Goal: Transaction & Acquisition: Purchase product/service

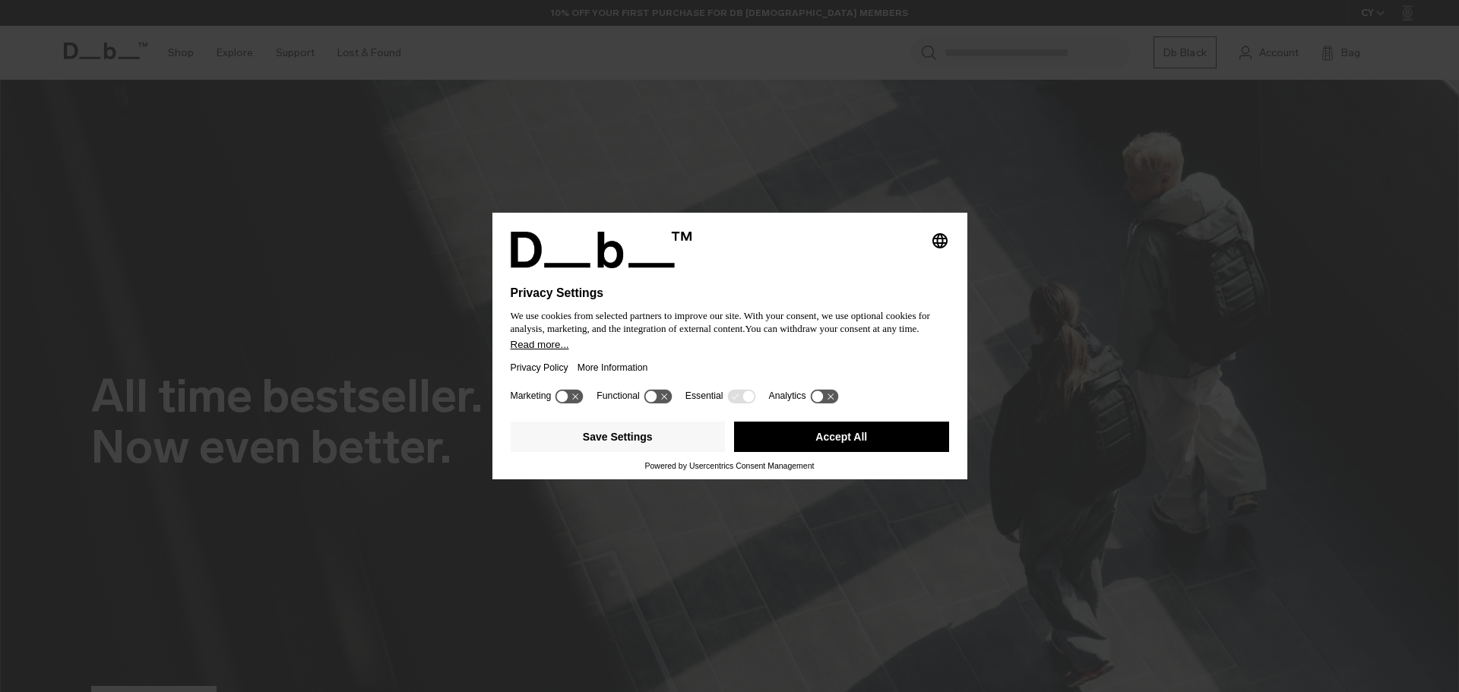
click at [801, 432] on button "Accept All" at bounding box center [841, 437] width 215 height 30
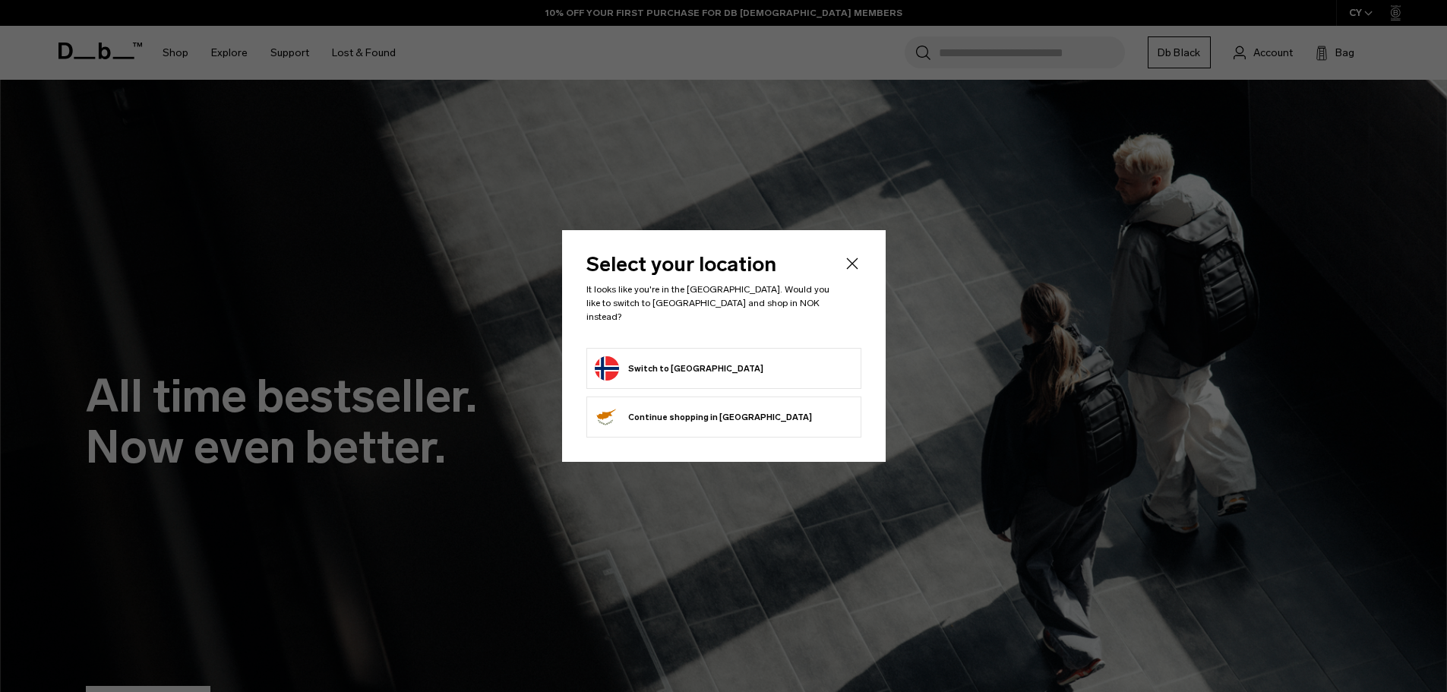
click at [699, 363] on form "Switch to Norway" at bounding box center [724, 368] width 258 height 24
click at [639, 358] on button "Switch to Norway" at bounding box center [679, 368] width 169 height 24
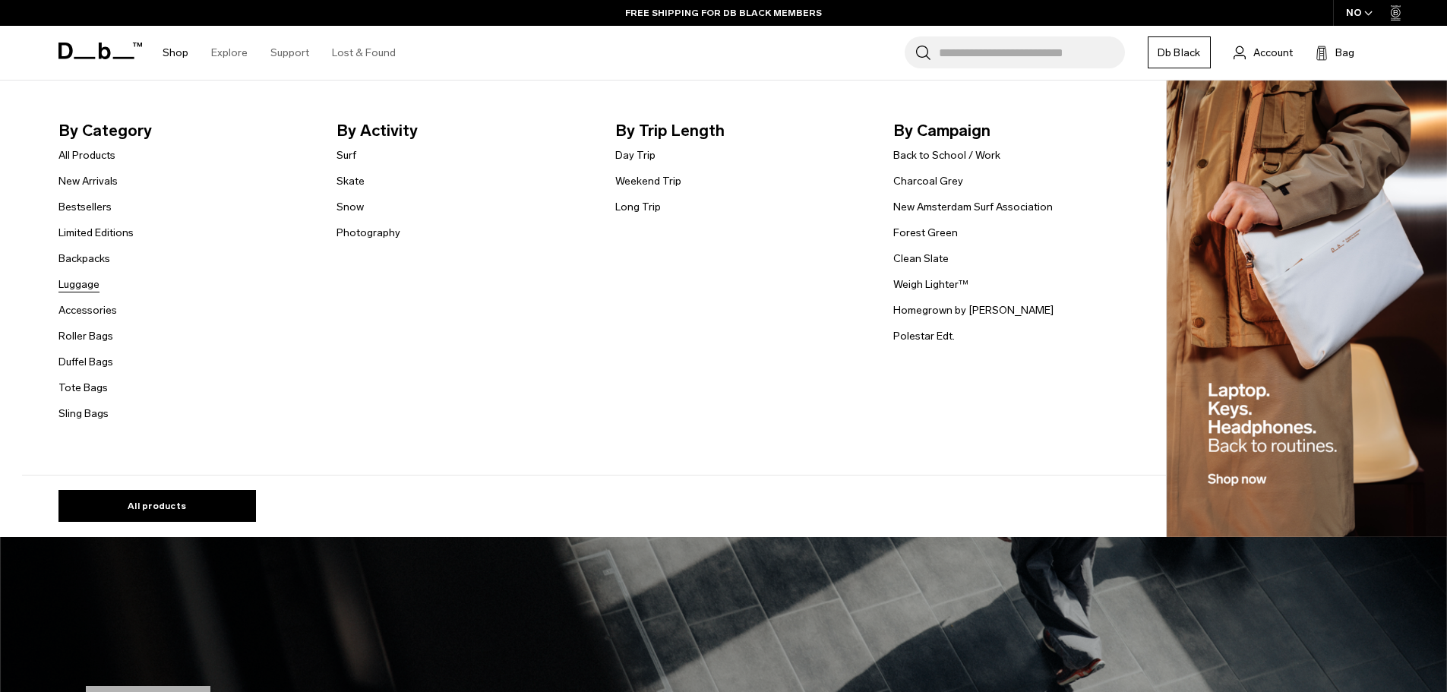
click at [93, 285] on link "Luggage" at bounding box center [78, 285] width 41 height 16
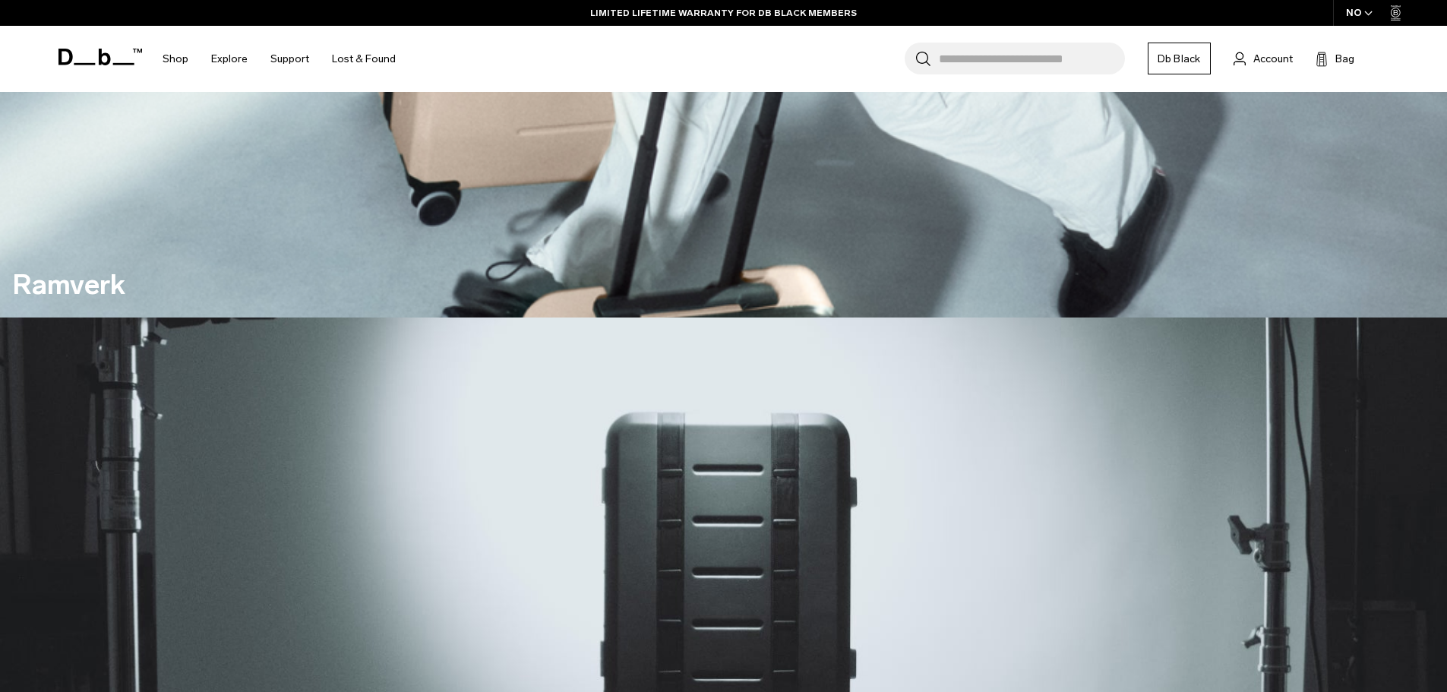
scroll to position [1443, 0]
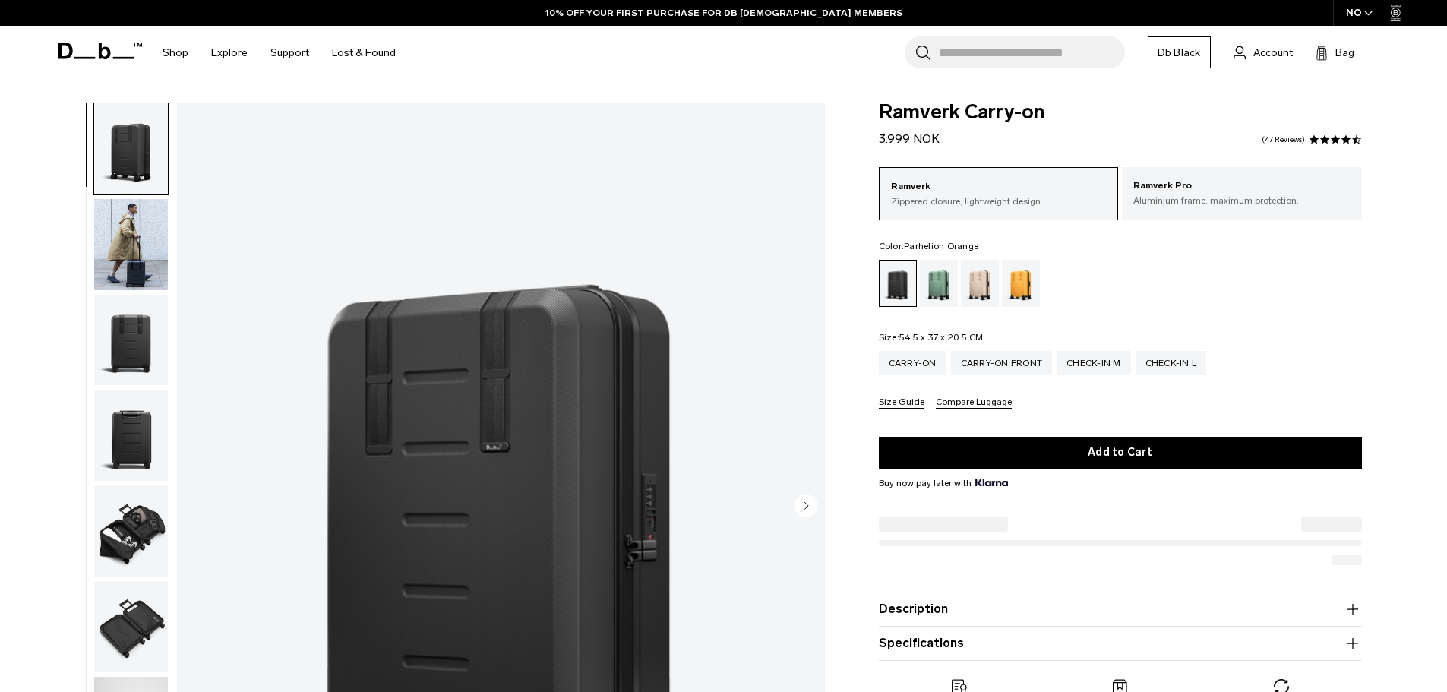
click at [1018, 281] on div "Parhelion Orange" at bounding box center [1021, 283] width 39 height 47
click at [1014, 365] on div "Carry-on Front" at bounding box center [1002, 363] width 102 height 24
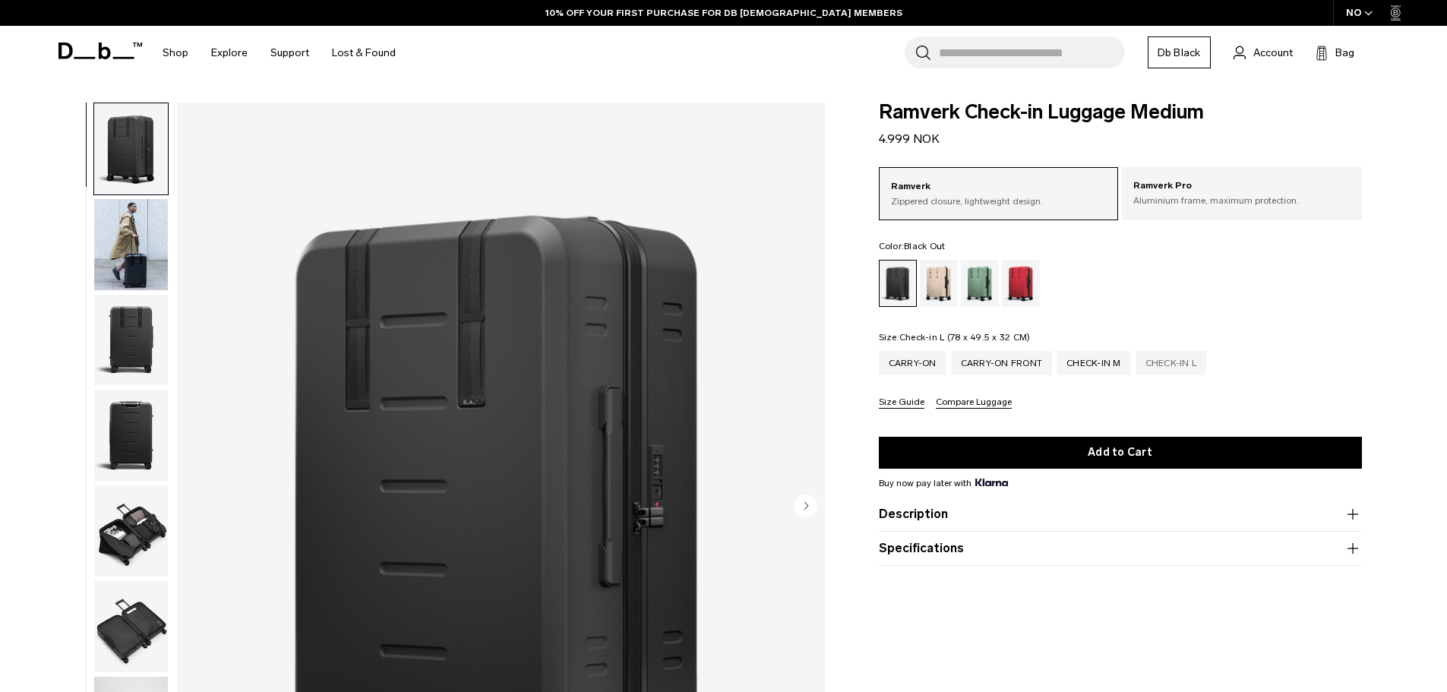
click at [1165, 359] on div "Check-in L" at bounding box center [1171, 363] width 71 height 24
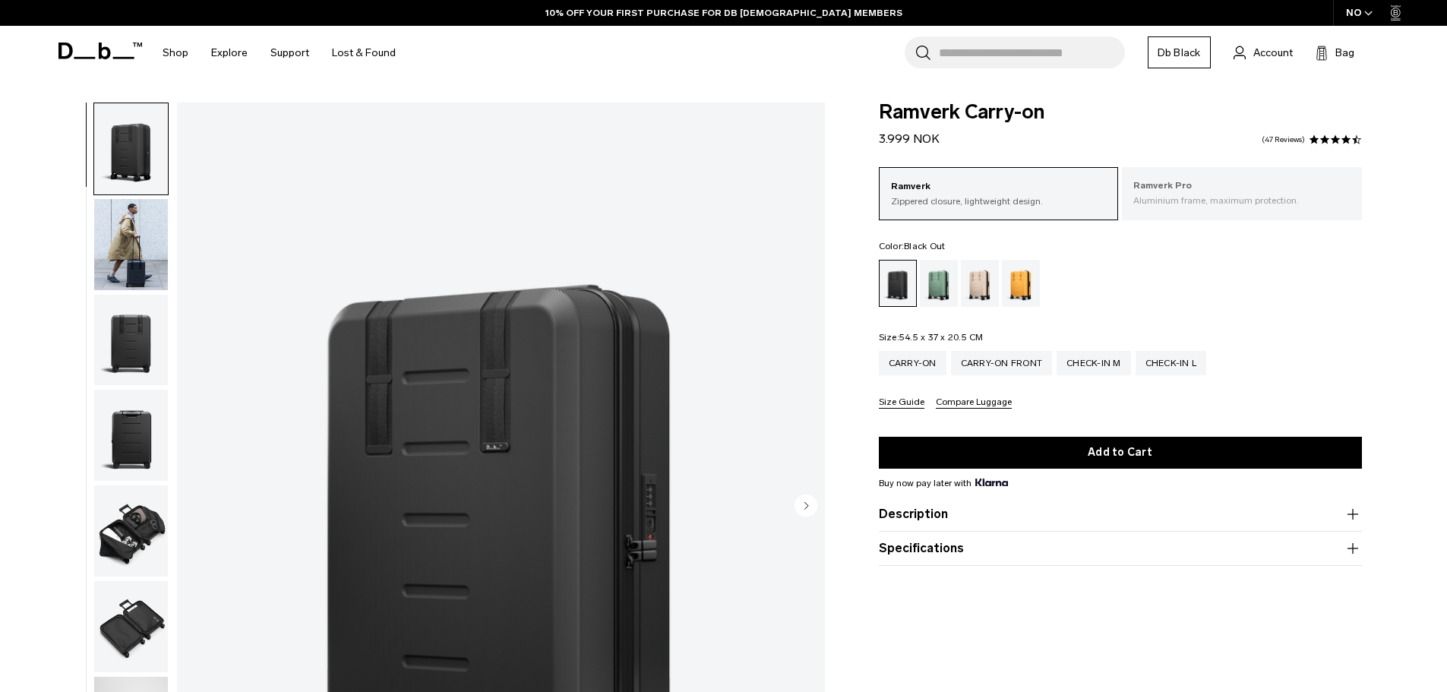
click at [1209, 188] on p "Ramverk Pro" at bounding box center [1241, 186] width 217 height 15
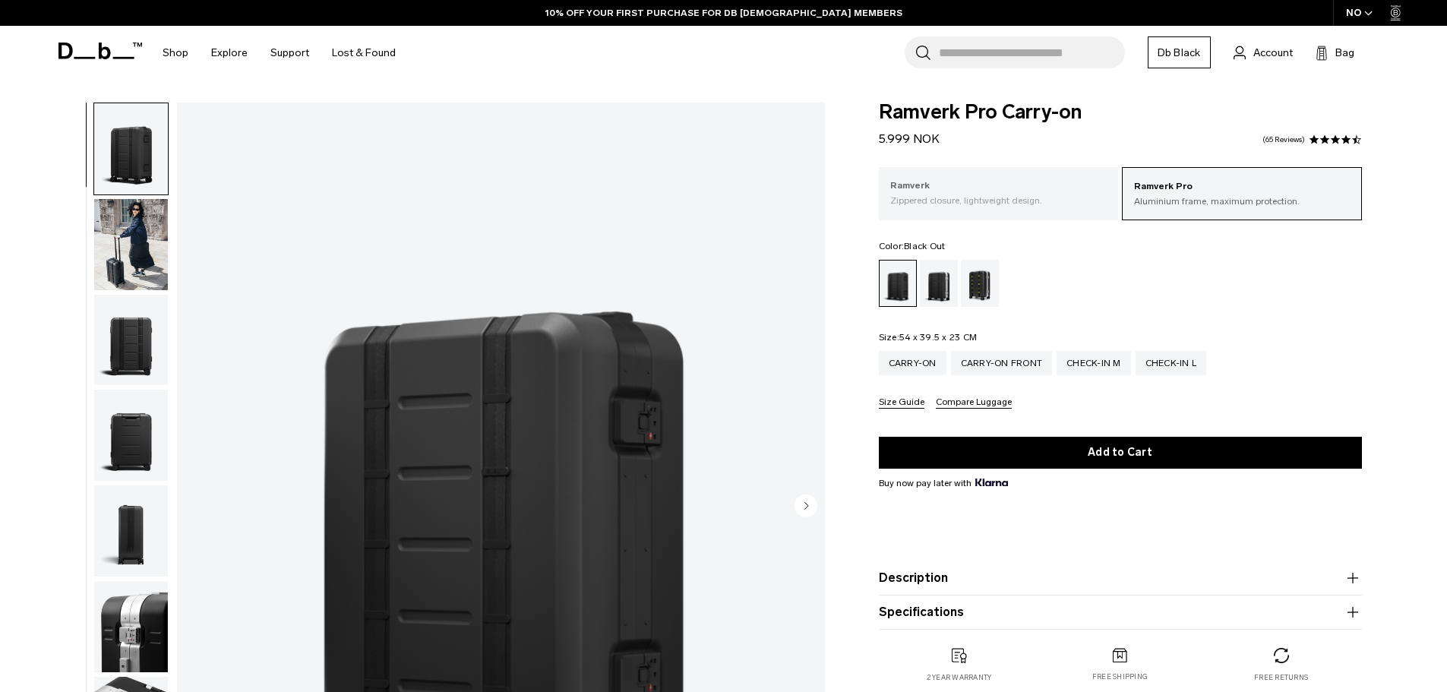
click at [1012, 202] on p "Zippered closure, lightweight design." at bounding box center [998, 201] width 217 height 14
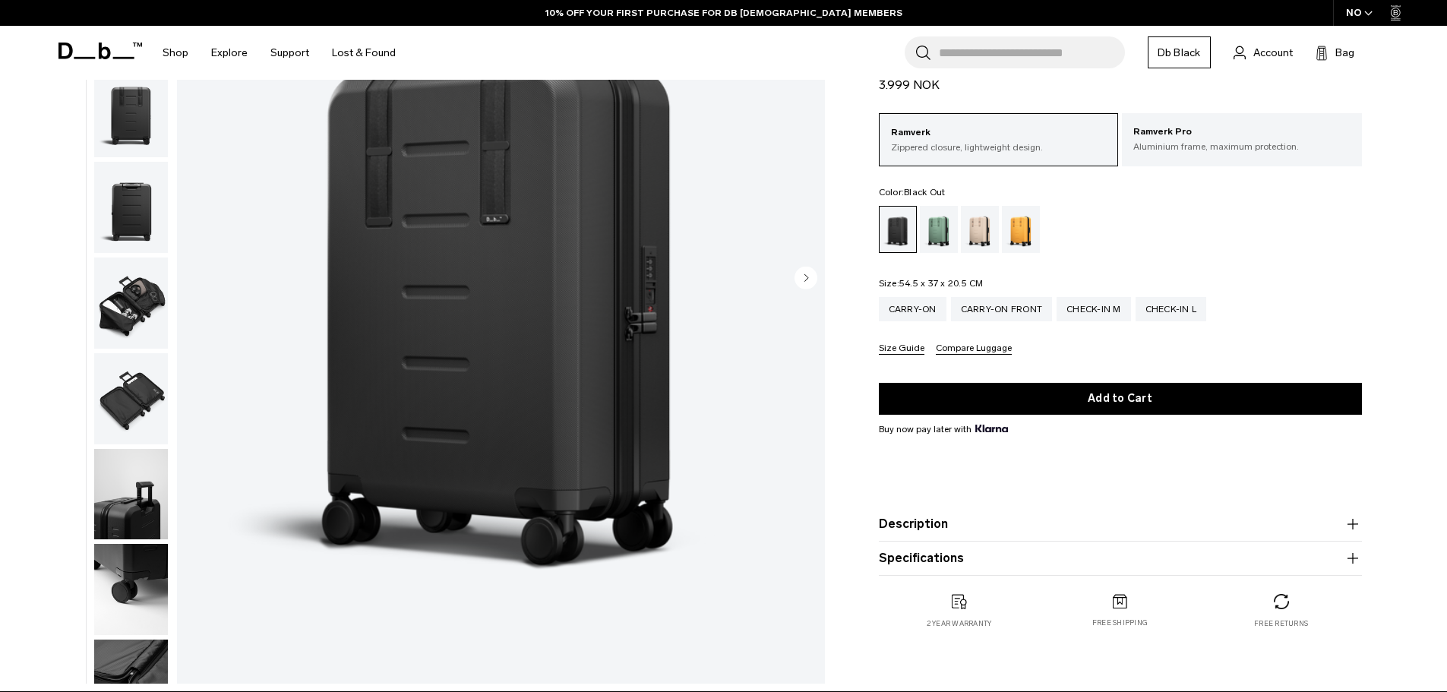
click at [798, 284] on circle "Next slide" at bounding box center [806, 277] width 23 height 23
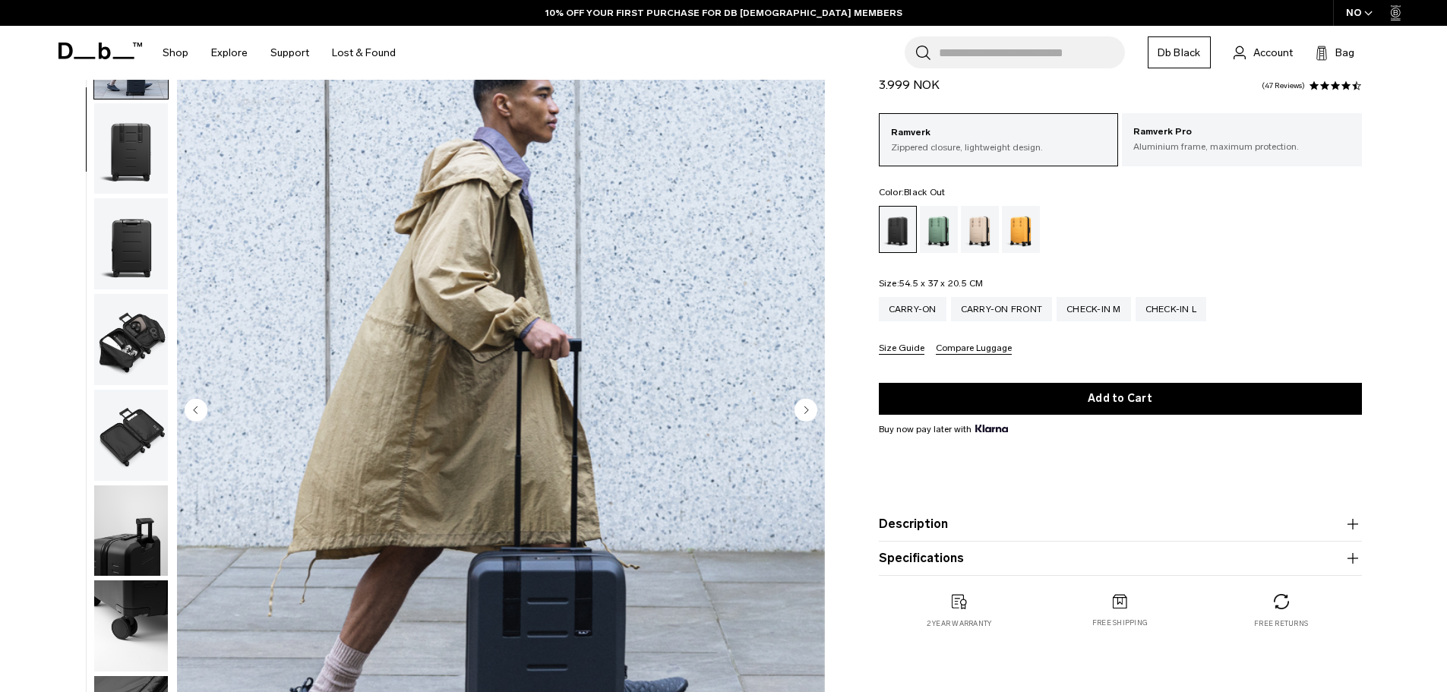
scroll to position [76, 0]
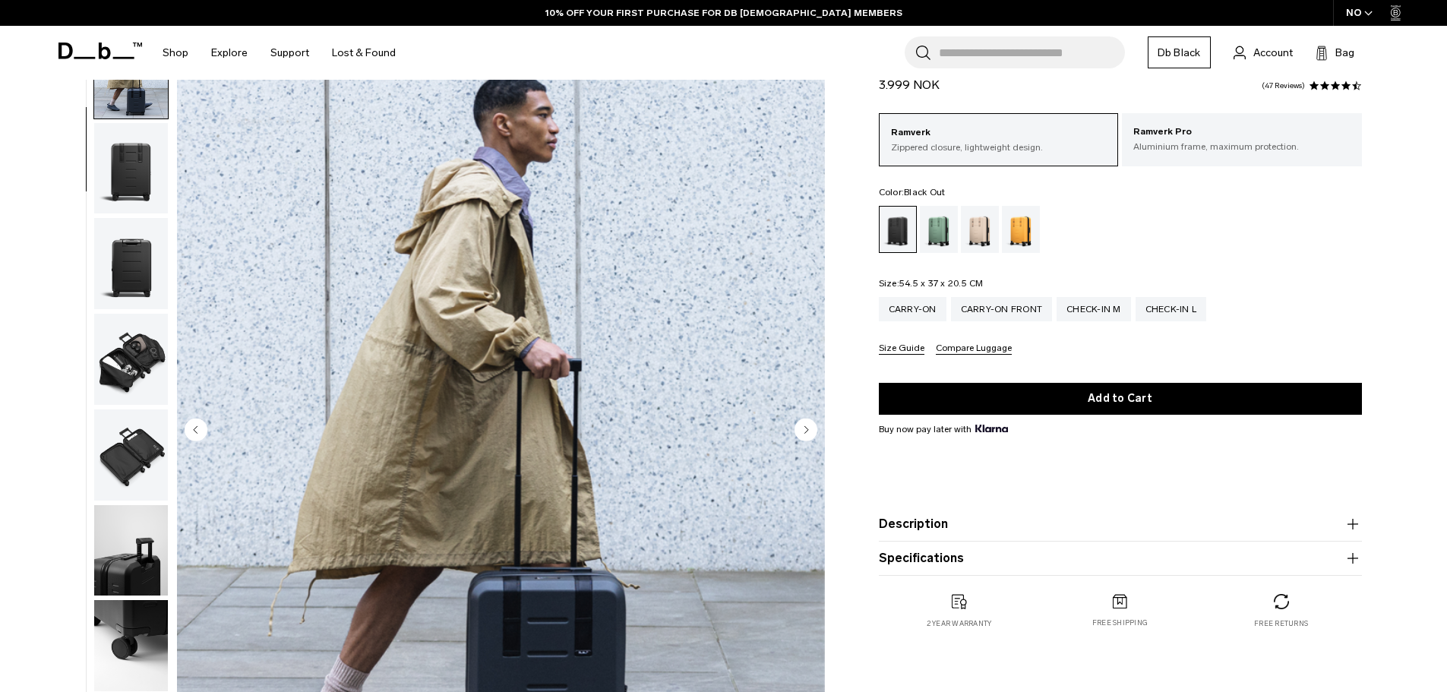
click at [801, 419] on circle "Next slide" at bounding box center [806, 429] width 23 height 23
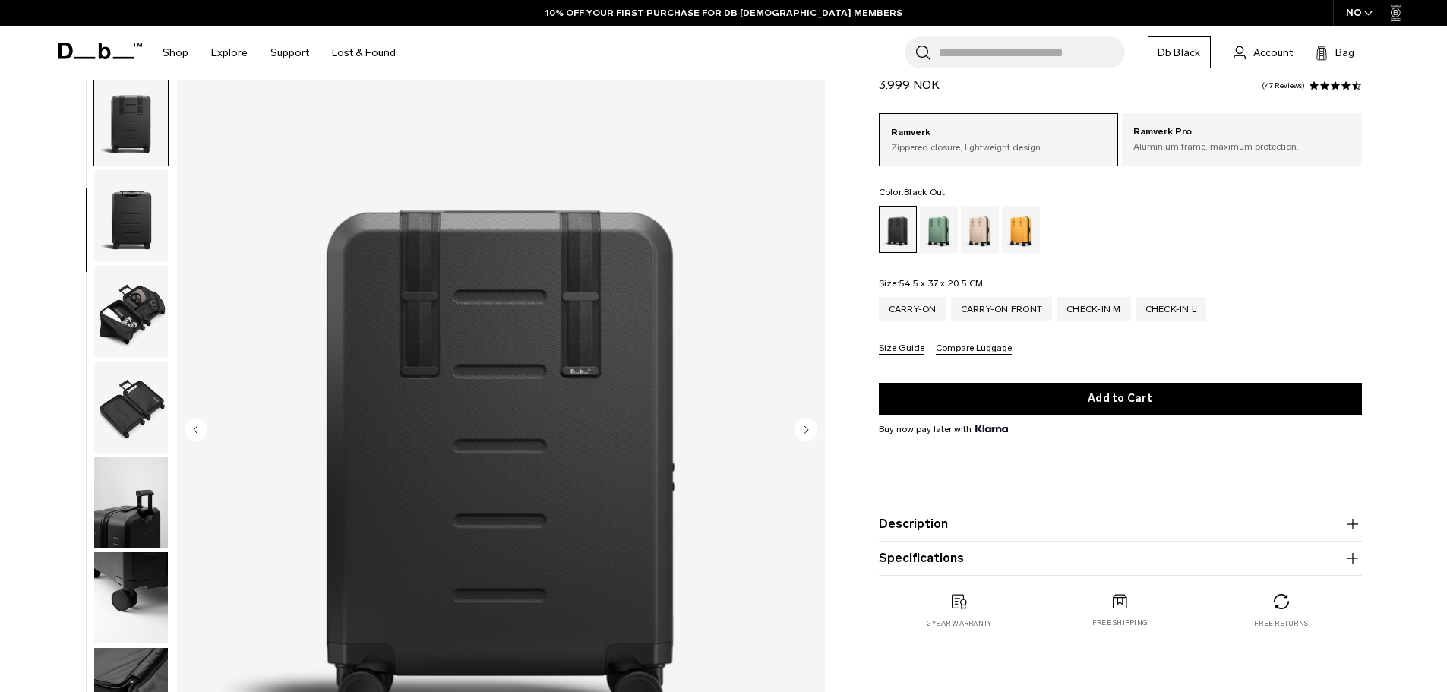
click at [802, 422] on circle "Next slide" at bounding box center [806, 429] width 23 height 23
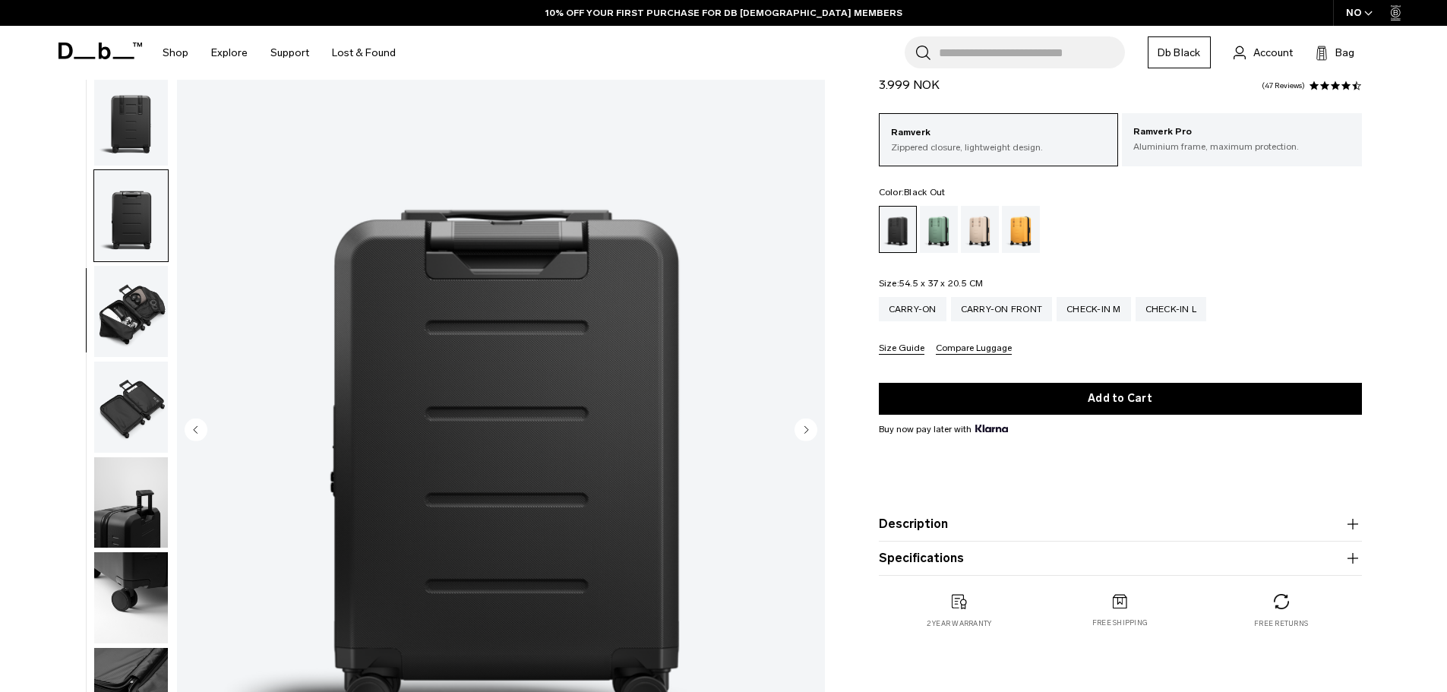
click at [802, 422] on circle "Next slide" at bounding box center [806, 429] width 23 height 23
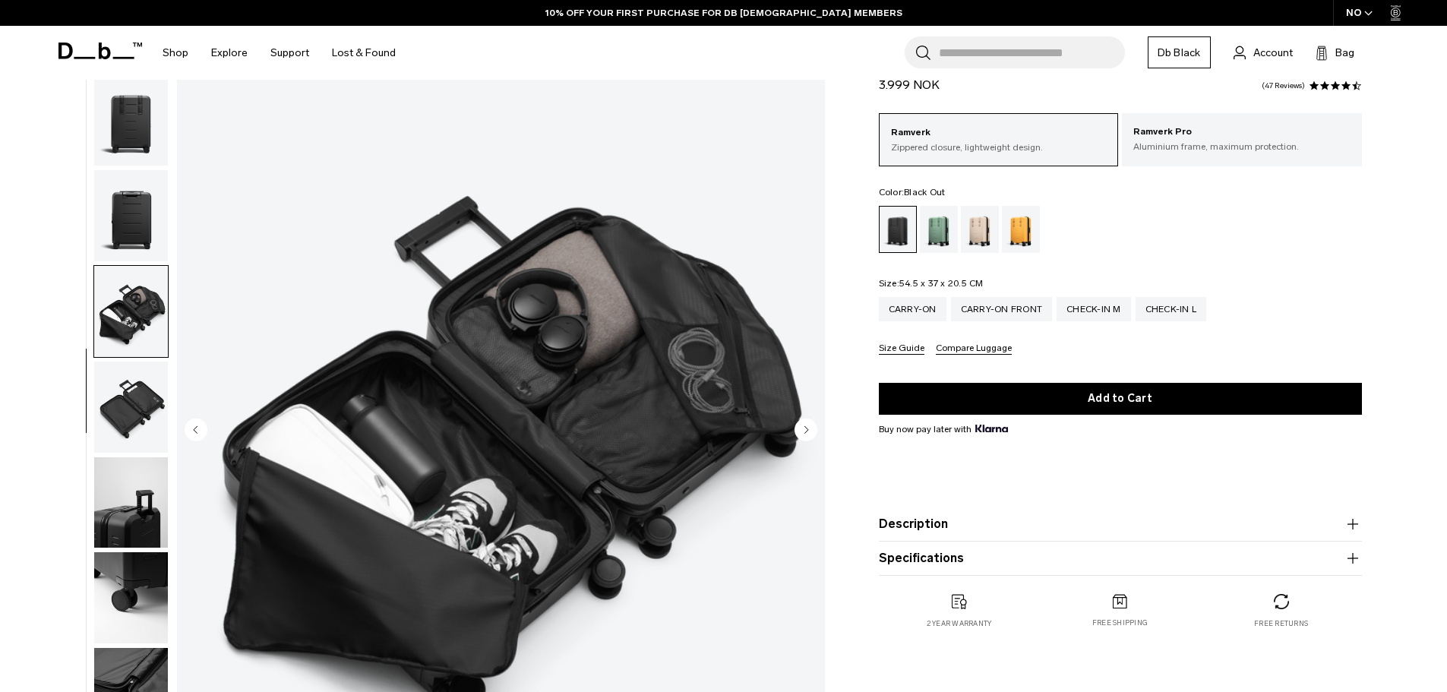
click at [802, 422] on circle "Next slide" at bounding box center [806, 429] width 23 height 23
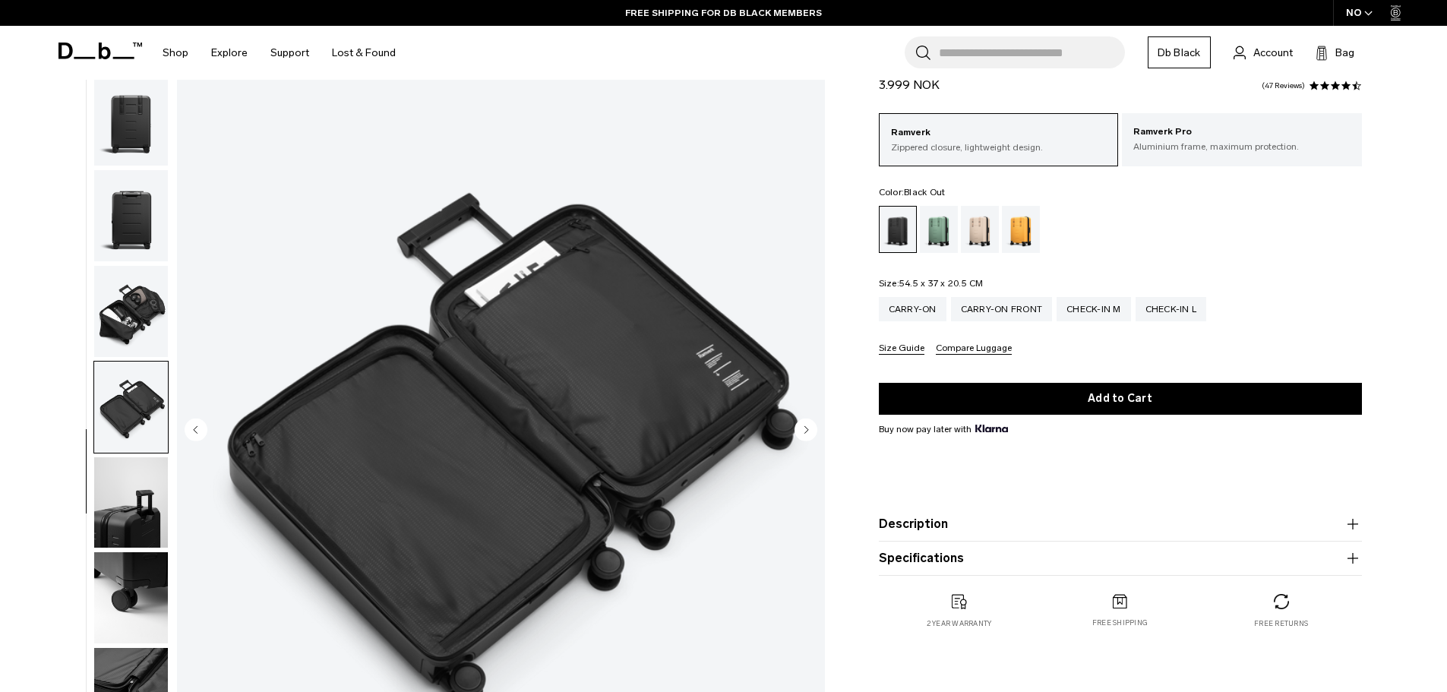
click at [802, 422] on circle "Next slide" at bounding box center [806, 429] width 23 height 23
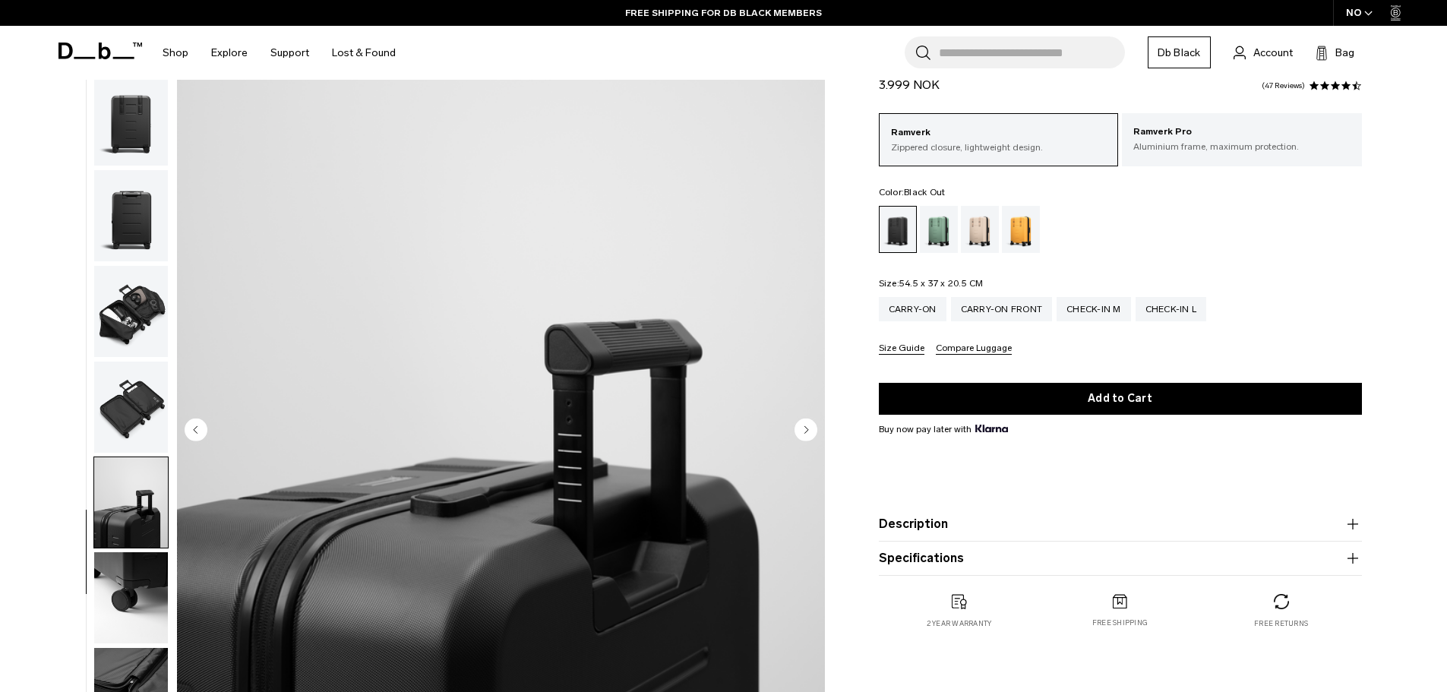
click at [802, 422] on circle "Next slide" at bounding box center [806, 429] width 23 height 23
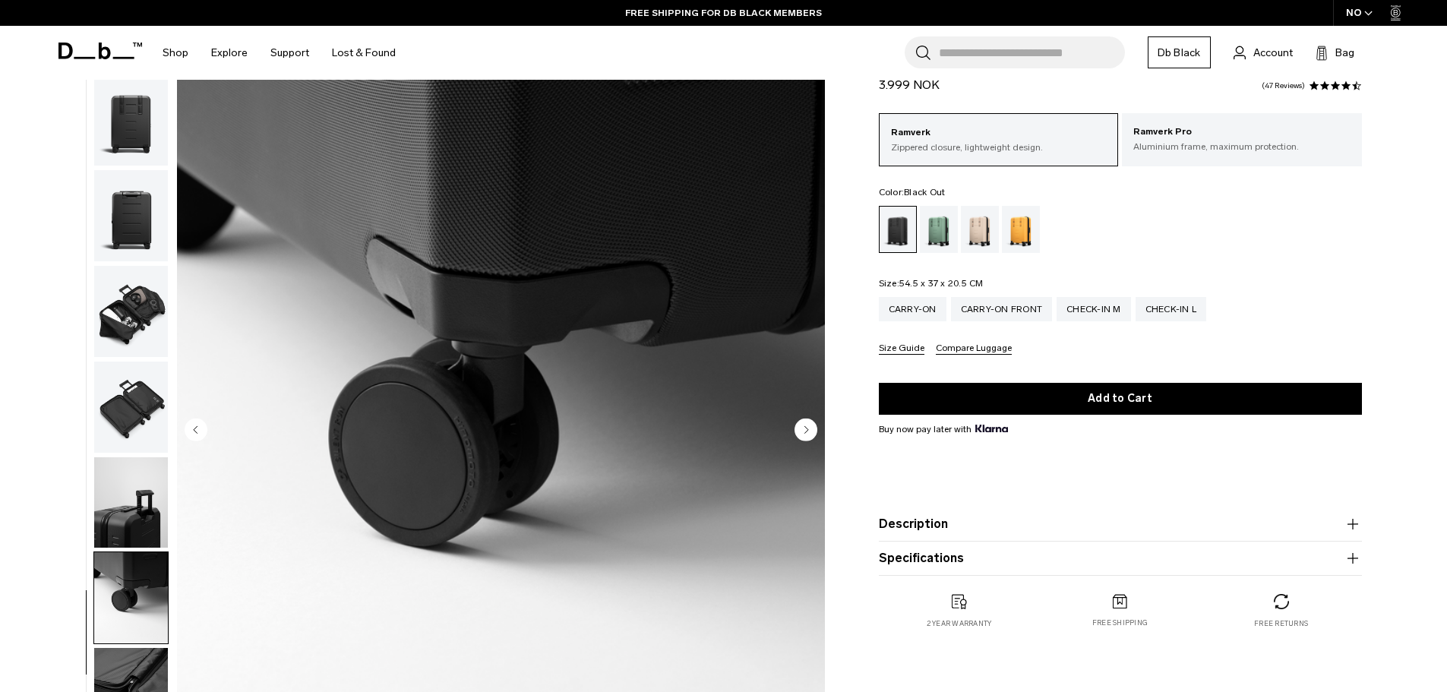
click at [802, 422] on circle "Next slide" at bounding box center [806, 429] width 23 height 23
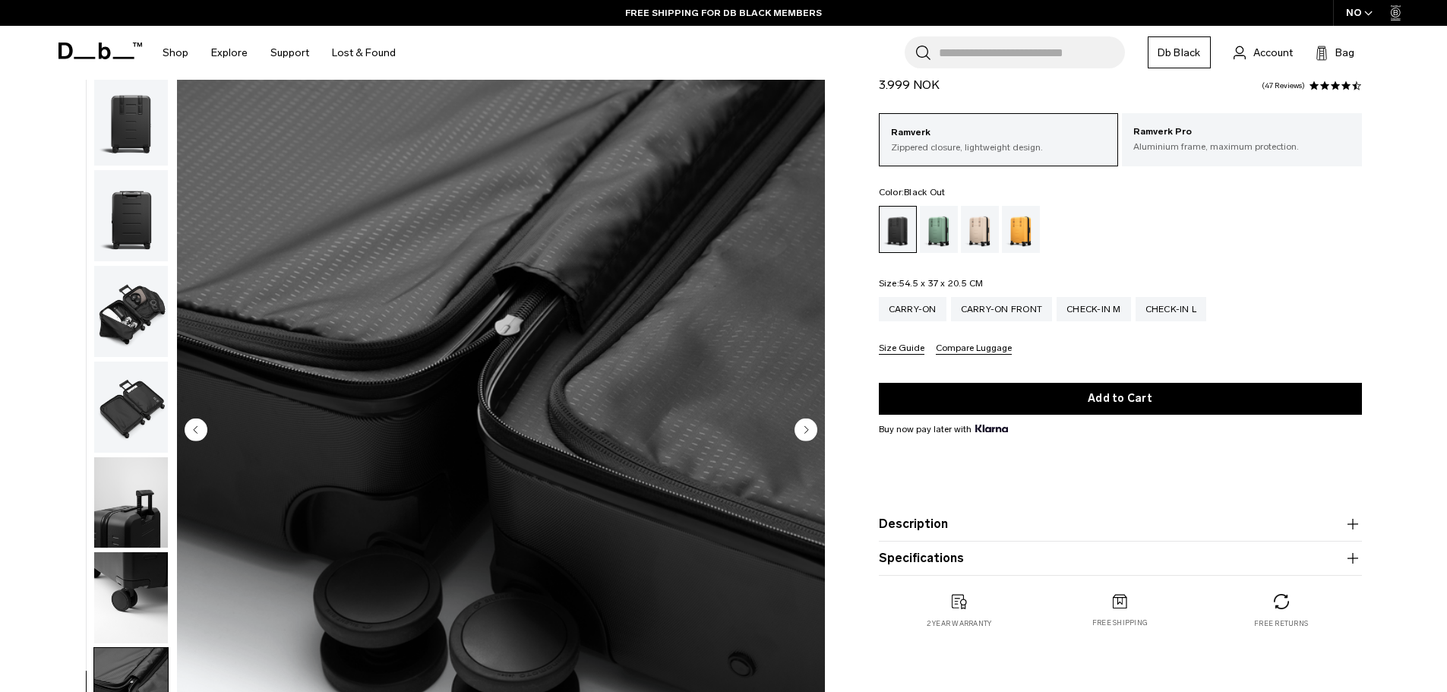
click at [802, 422] on circle "Next slide" at bounding box center [806, 429] width 23 height 23
